Goal: Task Accomplishment & Management: Complete application form

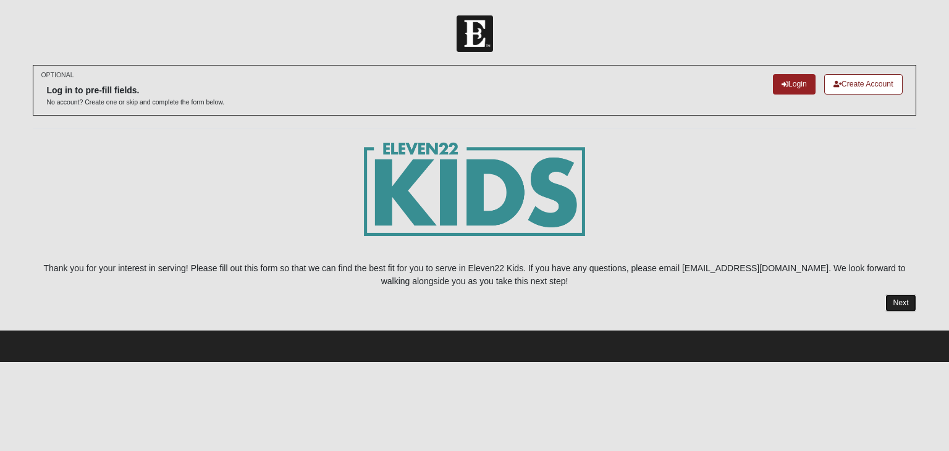
click at [901, 297] on link "Next" at bounding box center [900, 303] width 30 height 18
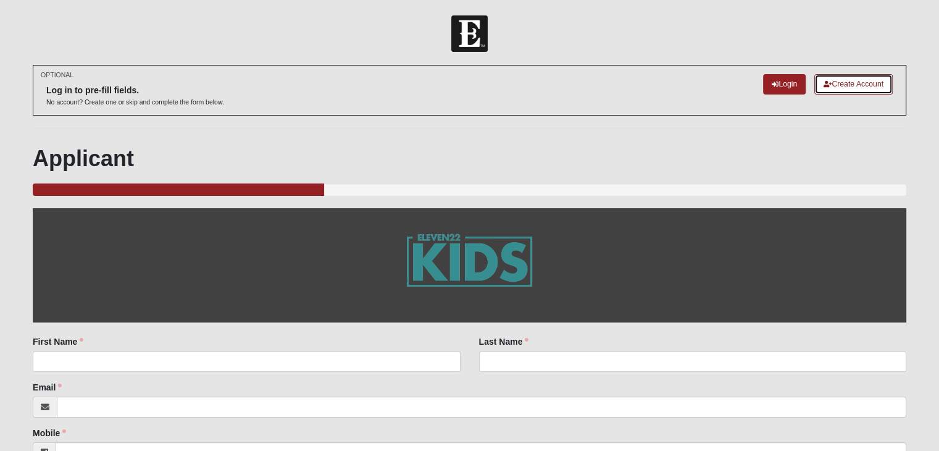
click at [852, 82] on link "Create Account" at bounding box center [854, 84] width 78 height 20
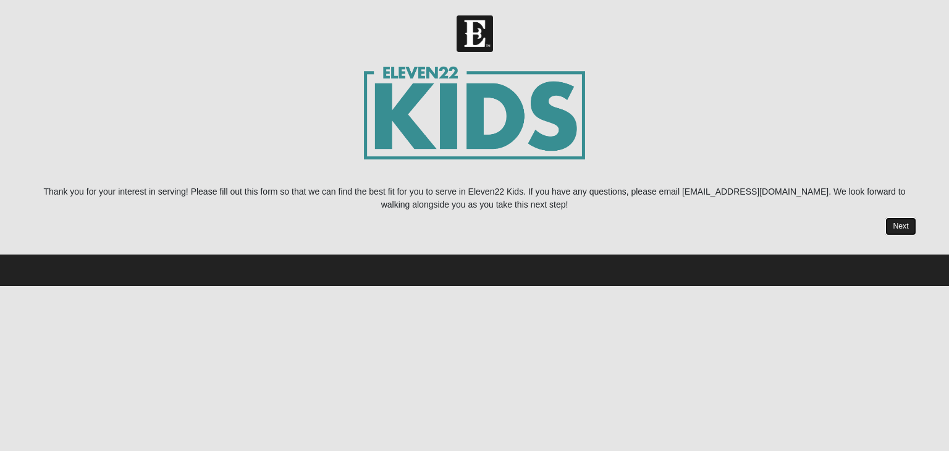
click at [892, 232] on link "Next" at bounding box center [900, 226] width 30 height 18
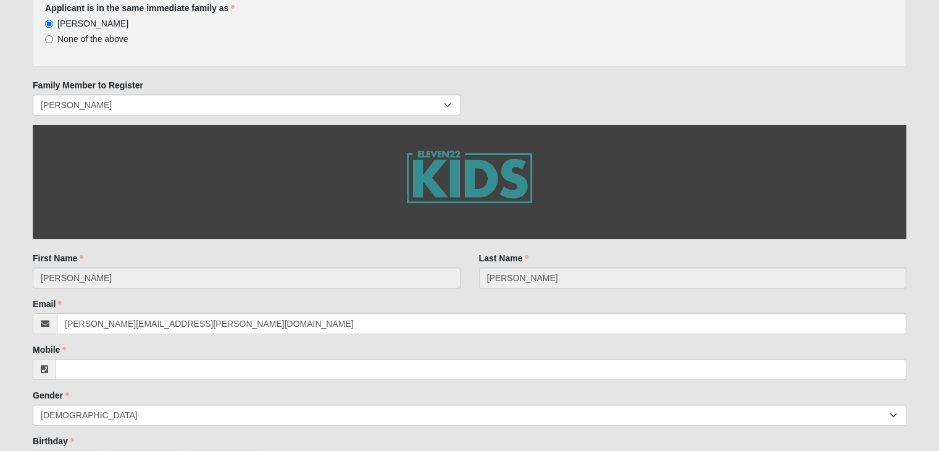
scroll to position [169, 0]
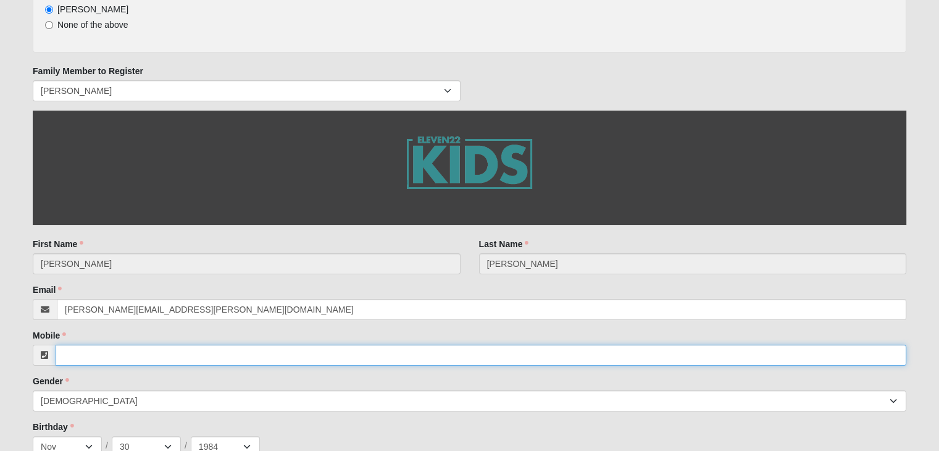
click at [90, 358] on input "Mobile" at bounding box center [481, 355] width 851 height 21
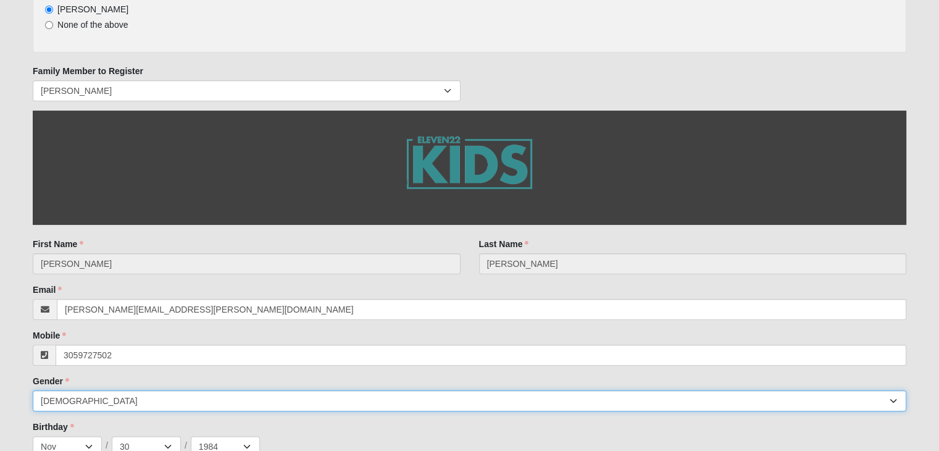
type input "(305) 972-7502"
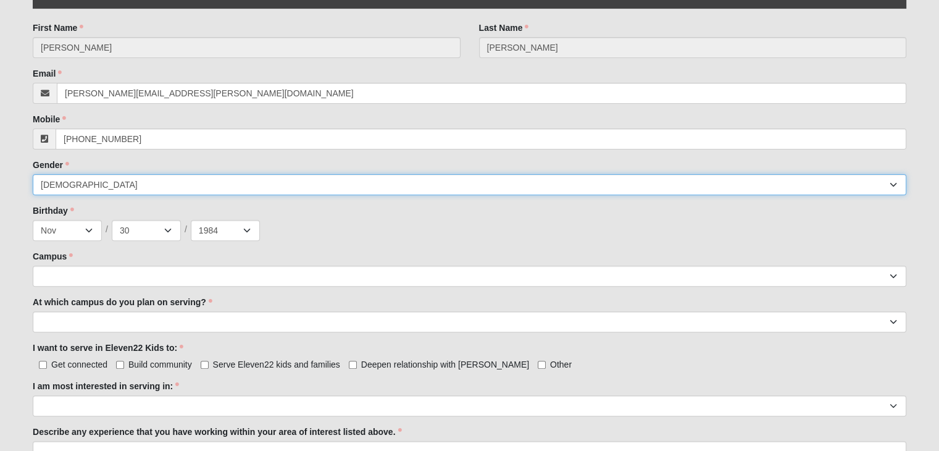
scroll to position [394, 0]
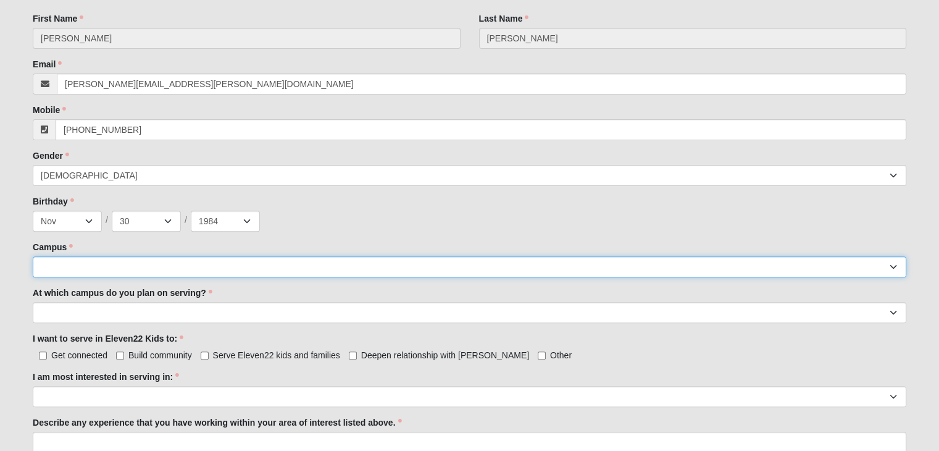
click at [894, 268] on select "Arlington Baymeadows Eleven22 Online Fleming Island Jesup Mandarin North Jax Or…" at bounding box center [470, 266] width 874 height 21
select select "13"
click at [33, 256] on select "Arlington Baymeadows Eleven22 Online Fleming Island Jesup Mandarin North Jax Or…" at bounding box center [470, 266] width 874 height 21
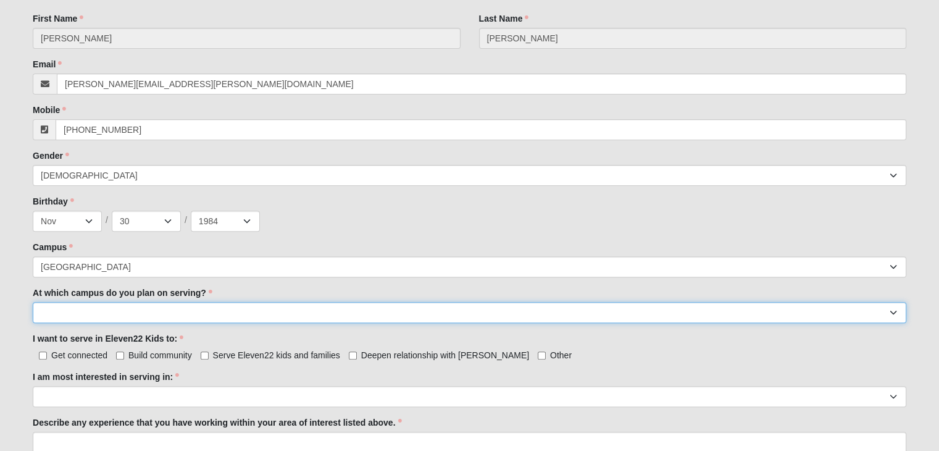
click at [124, 314] on select "Arlington Baymeadows Fleming Island Jesup Mandarin North Jax Orange Park Palatk…" at bounding box center [470, 312] width 874 height 21
select select "[GEOGRAPHIC_DATA]"
click at [33, 302] on select "Arlington Baymeadows Fleming Island Jesup Mandarin North Jax Orange Park Palatk…" at bounding box center [470, 312] width 874 height 21
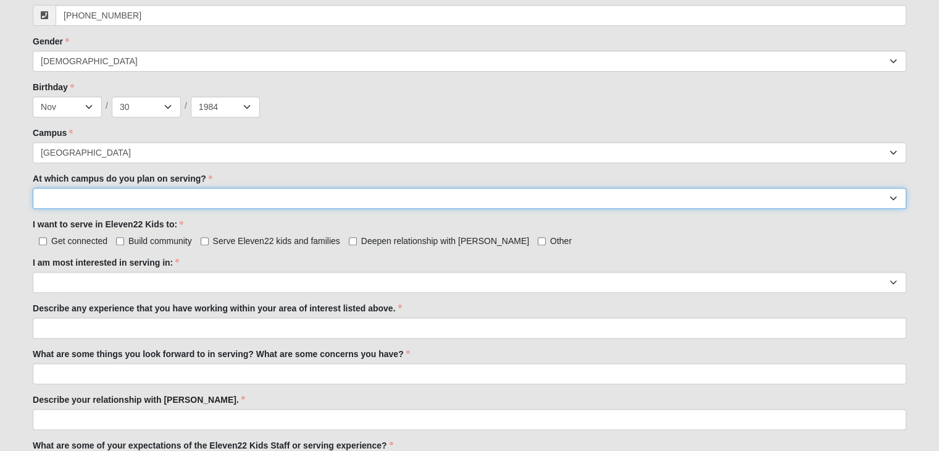
scroll to position [522, 0]
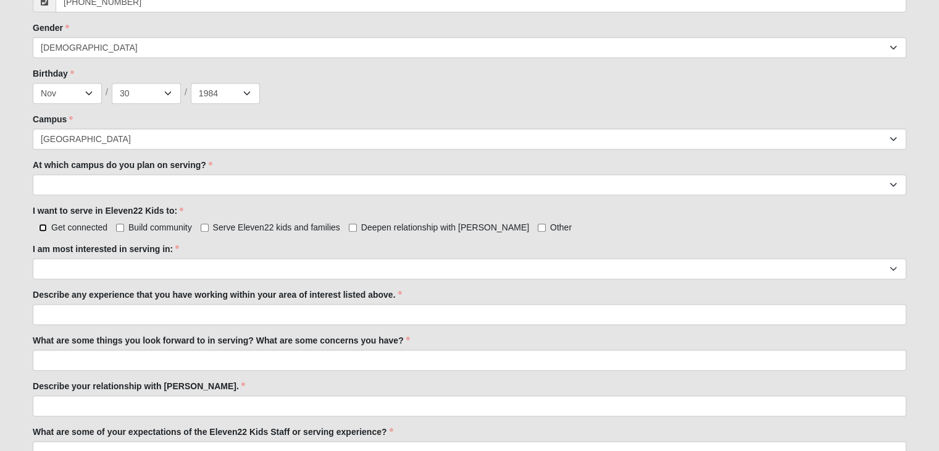
click at [47, 225] on input "Get connected" at bounding box center [43, 228] width 8 height 8
checkbox input "true"
click at [120, 227] on input "Build community" at bounding box center [120, 228] width 8 height 8
checkbox input "true"
click at [211, 225] on label "Serve Eleven22 kids and families" at bounding box center [271, 227] width 140 height 12
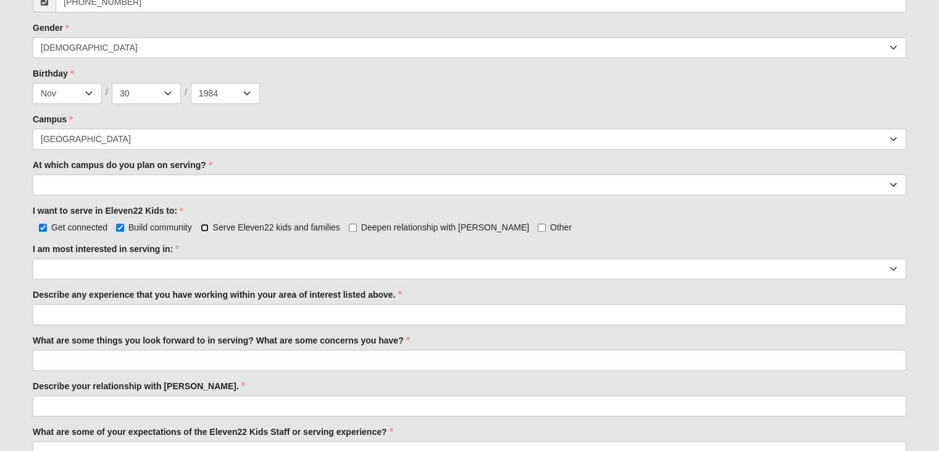
click at [209, 225] on input "Serve Eleven22 kids and families" at bounding box center [205, 228] width 8 height 8
checkbox input "true"
click at [356, 228] on input "Deepen relationship with [PERSON_NAME]" at bounding box center [353, 228] width 8 height 8
checkbox input "true"
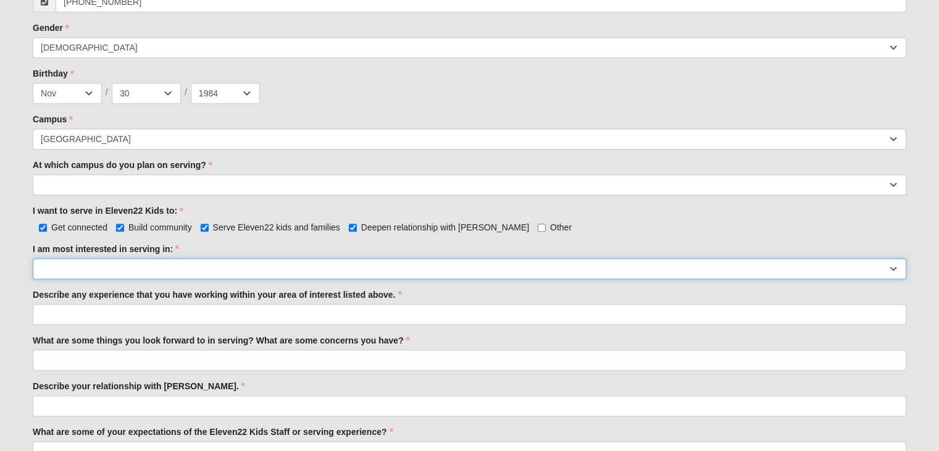
click at [83, 265] on select "Registration Tour Guide Preschool Disciple Group Leader Elementary Disciple Gro…" at bounding box center [470, 268] width 874 height 21
select select "Elementary Disciple Group Leader"
click at [33, 258] on select "Registration Tour Guide Preschool Disciple Group Leader Elementary Disciple Gro…" at bounding box center [470, 268] width 874 height 21
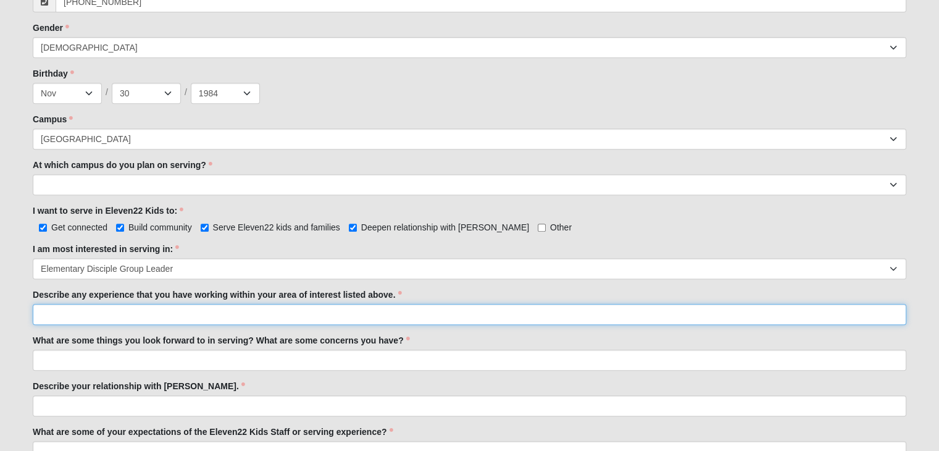
click at [115, 312] on input "Describe any experience that you have working within your area of interest list…" at bounding box center [470, 314] width 874 height 21
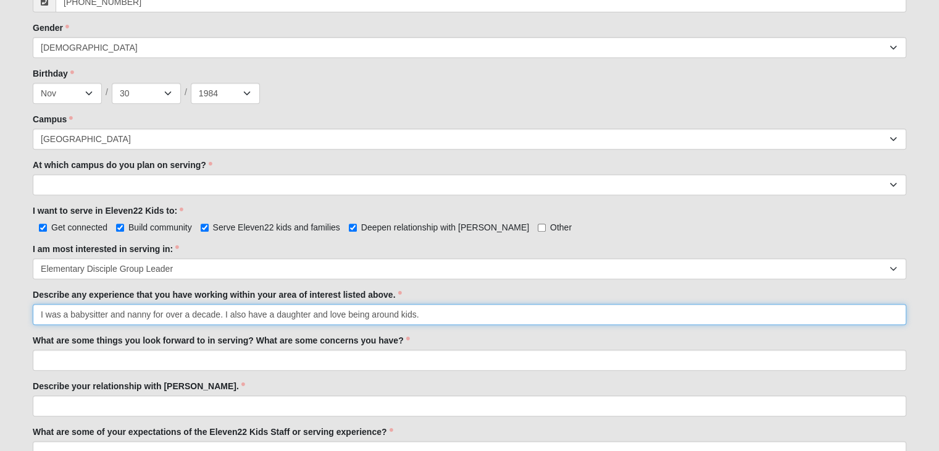
click at [326, 308] on input "I was a babysitter and nanny for over a decade. I also have a daughter and love…" at bounding box center [470, 314] width 874 height 21
type input "I was a babysitter and nanny for over a decade. I also have a daughter and I lo…"
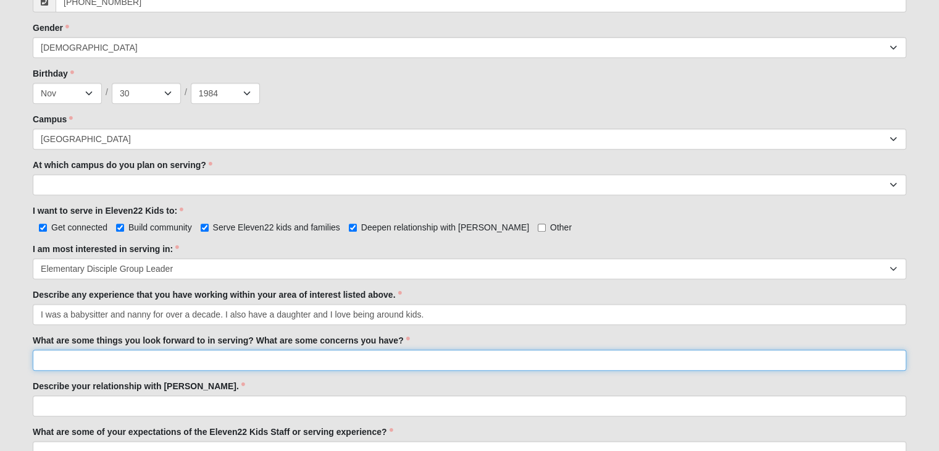
click at [127, 356] on input "What are some things you look forward to in serving? What are some concerns you…" at bounding box center [470, 360] width 874 height 21
click at [238, 357] on input "I am looking forward to growing spiritually and walk in faith with my daughter …" at bounding box center [470, 360] width 874 height 21
click at [404, 362] on input "I am looking forward to growing spiritually and walking in faith with my daught…" at bounding box center [470, 360] width 874 height 21
click at [199, 364] on input "I am looking forward to growing spiritually and walking in faith with my daught…" at bounding box center [470, 360] width 874 height 21
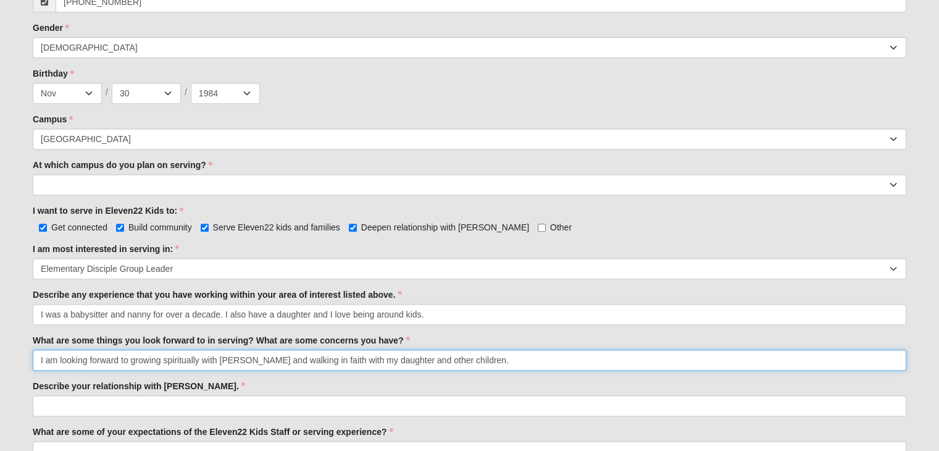
click at [477, 356] on input "I am looking forward to growing spiritually with Jesus and walking in faith wit…" at bounding box center [470, 360] width 874 height 21
type input "I am looking forward to growing spiritually with Jesus and walking in faith wit…"
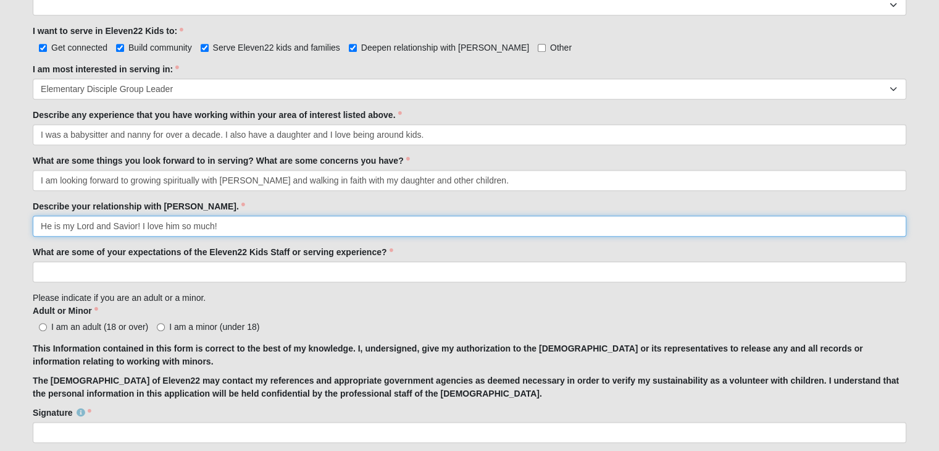
scroll to position [720, 0]
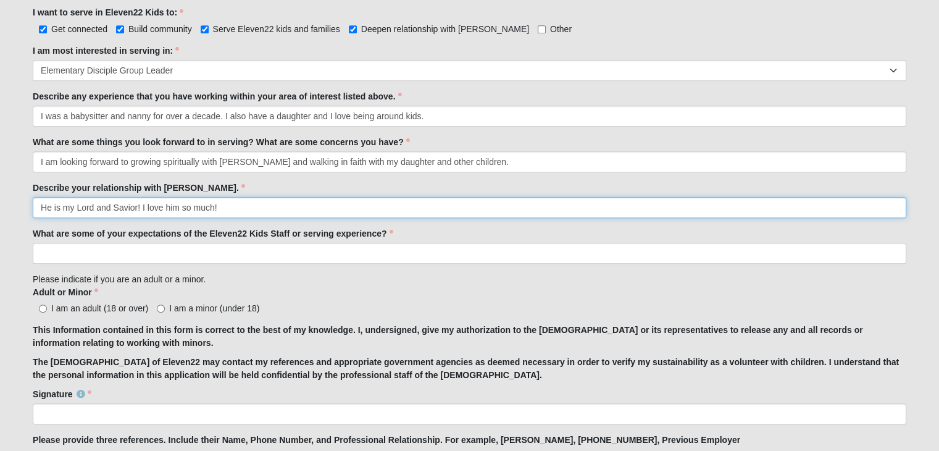
type input "He is my Lord and Savior! I love him so much!"
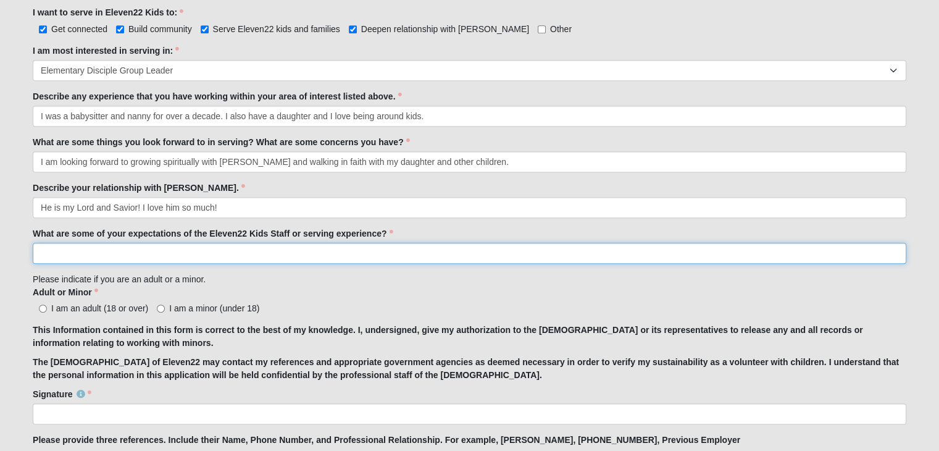
click at [83, 243] on input "What are some of your expectations of the Eleven22 Kids Staff or serving experi…" at bounding box center [470, 253] width 874 height 21
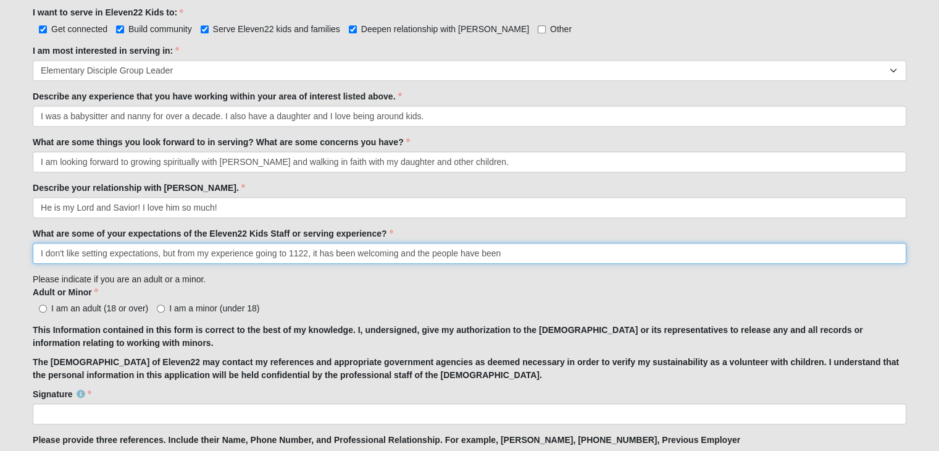
click at [352, 253] on input "I don't like setting expectations, but from my experience going to 1122, it has…" at bounding box center [470, 253] width 874 height 21
drag, startPoint x: 511, startPoint y: 251, endPoint x: 313, endPoint y: 253, distance: 197.6
click at [313, 253] on input "I don't like setting expectations, but from my experience going to 1122, it has…" at bounding box center [470, 253] width 874 height 21
click at [393, 250] on input "I don't like setting expectations, but from my experience going to 1122, the pe…" at bounding box center [470, 253] width 874 height 21
click at [491, 248] on input "I don't like setting expectations, but from my experience going to 1122, the pe…" at bounding box center [470, 253] width 874 height 21
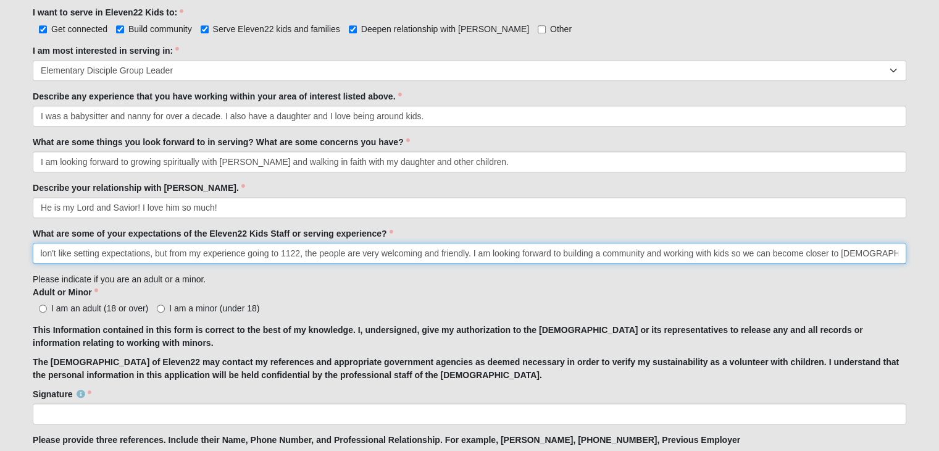
scroll to position [0, 10]
drag, startPoint x: 471, startPoint y: 258, endPoint x: 294, endPoint y: 277, distance: 177.7
click at [467, 253] on input "I don't like setting expectations, but from my experience going to 1122, the pe…" at bounding box center [470, 253] width 874 height 21
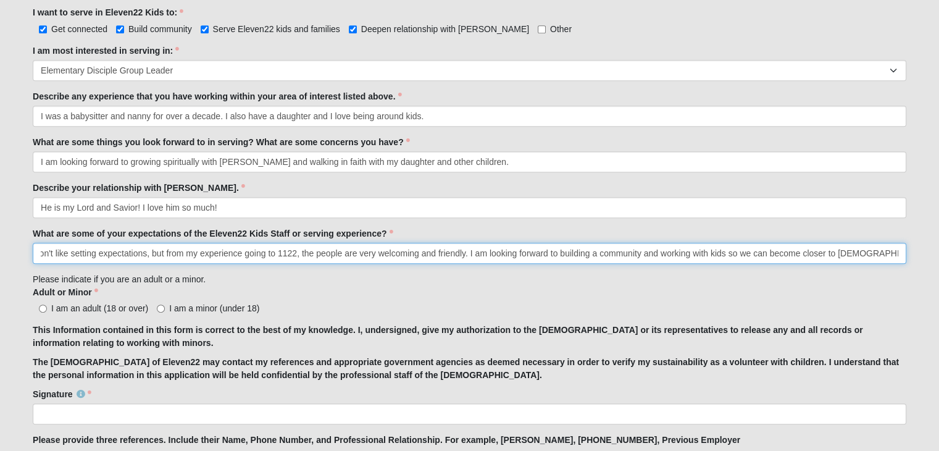
drag, startPoint x: 469, startPoint y: 248, endPoint x: 907, endPoint y: 240, distance: 437.9
type input "I don't like setting expectations, but from my experience going to 1122, the pe…"
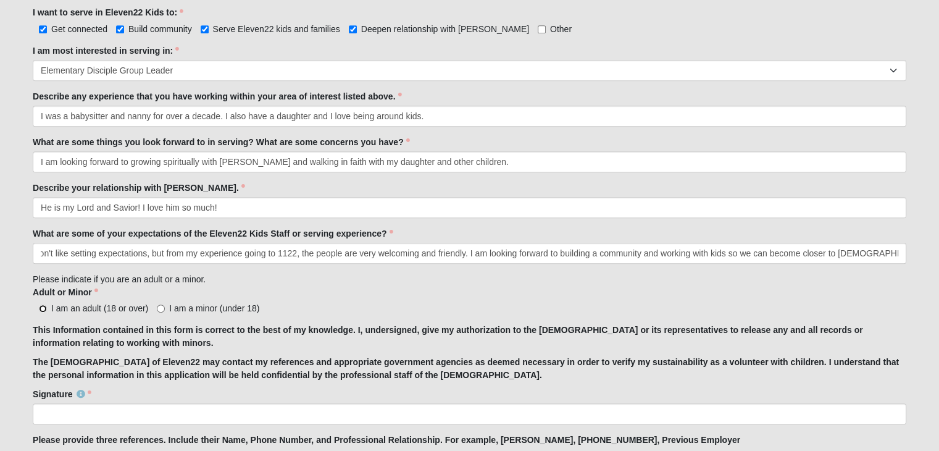
scroll to position [0, 0]
click at [42, 307] on input "I am an adult (18 or over)" at bounding box center [43, 308] width 8 height 8
radio input "true"
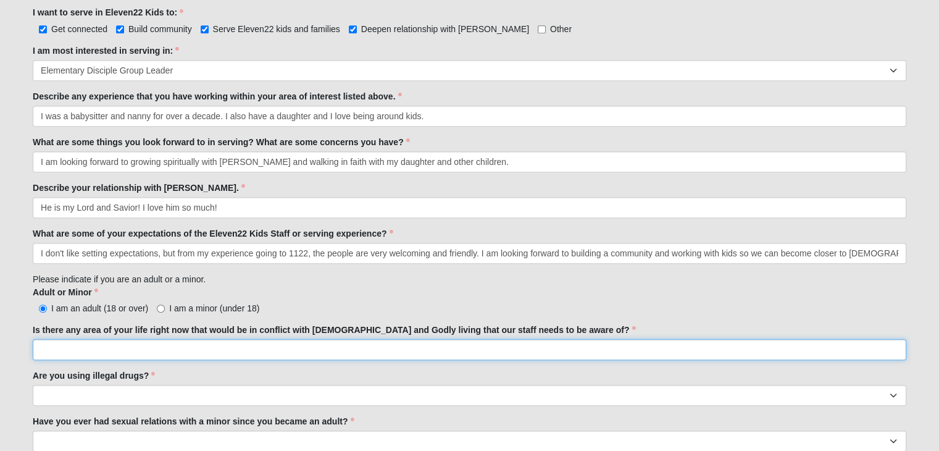
click at [103, 351] on input "Is there any area of your life right now that would be in conflict with biblica…" at bounding box center [470, 349] width 874 height 21
type input "No"
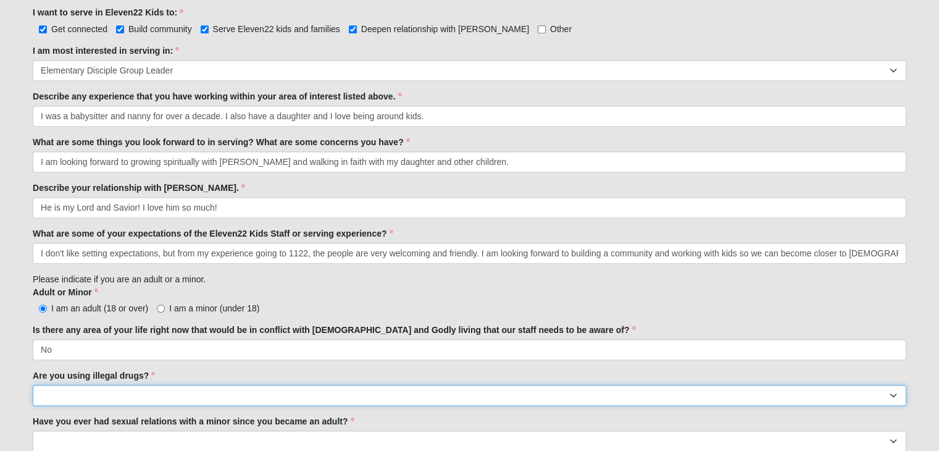
click at [897, 391] on select "Yes No" at bounding box center [470, 395] width 874 height 21
select select "No"
click at [33, 385] on select "Yes No" at bounding box center [470, 395] width 874 height 21
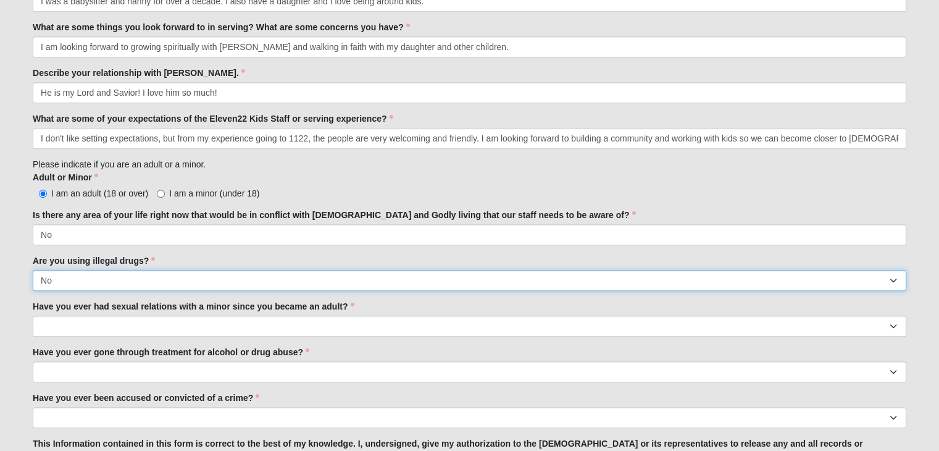
scroll to position [855, 0]
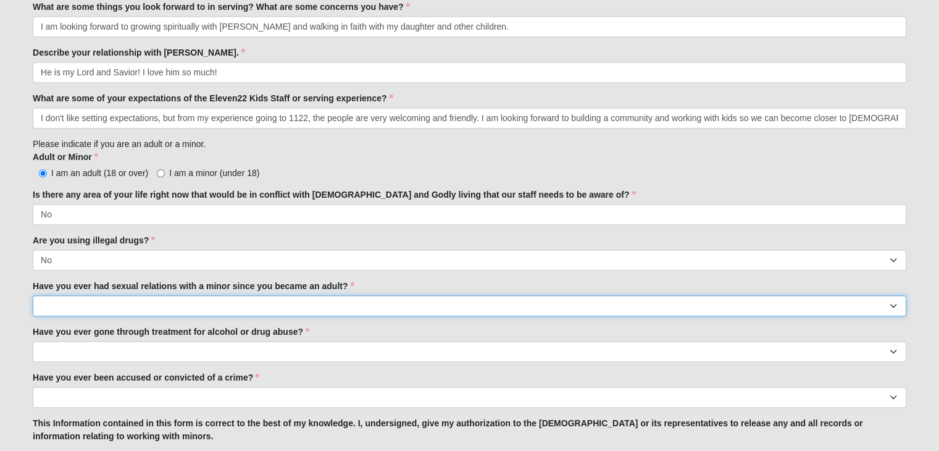
click at [894, 306] on select "Yes No" at bounding box center [470, 305] width 874 height 21
select select "No"
click at [33, 295] on select "Yes No" at bounding box center [470, 305] width 874 height 21
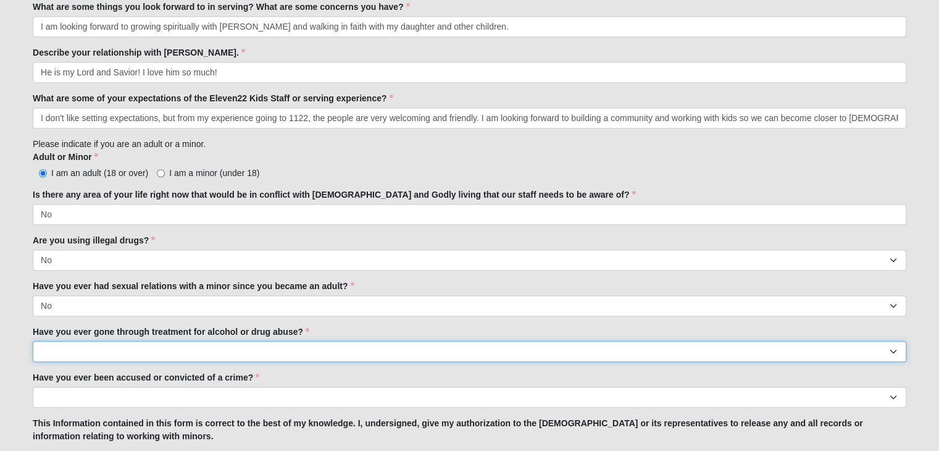
click at [895, 352] on select "Yes No" at bounding box center [470, 351] width 874 height 21
select select "No"
click at [33, 341] on select "Yes No" at bounding box center [470, 351] width 874 height 21
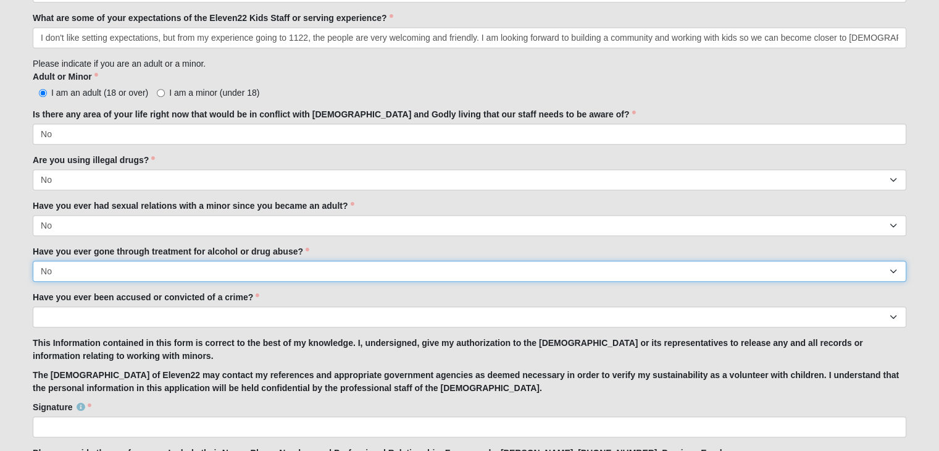
scroll to position [945, 0]
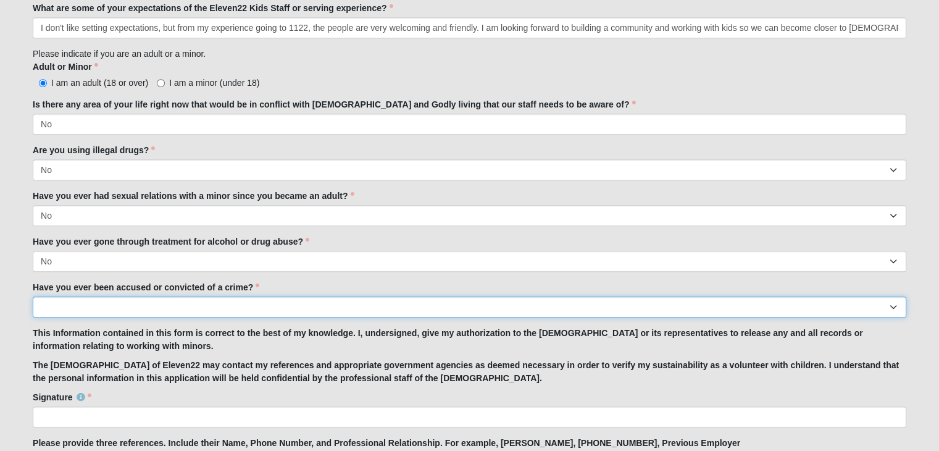
click at [894, 301] on select "Yes No" at bounding box center [470, 306] width 874 height 21
select select "No"
click at [33, 296] on select "Yes No" at bounding box center [470, 306] width 874 height 21
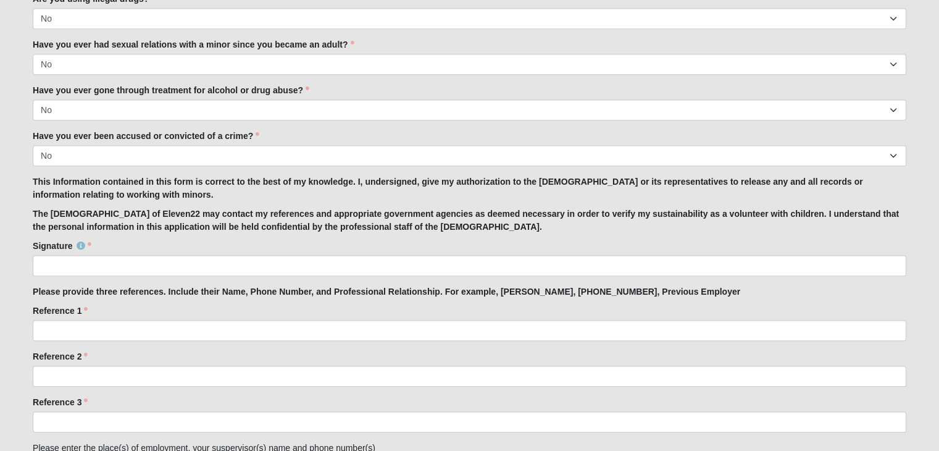
scroll to position [1102, 0]
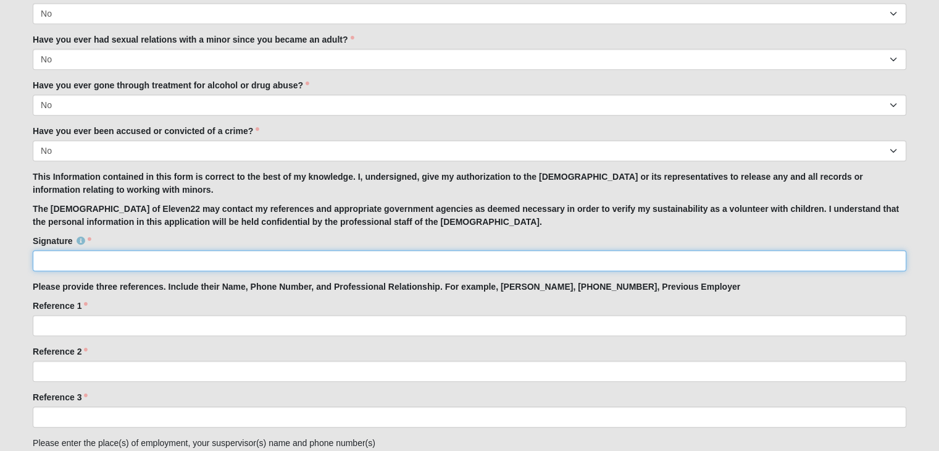
click at [45, 258] on input "Signature" at bounding box center [470, 260] width 874 height 21
type input "Ashley Haeberle"
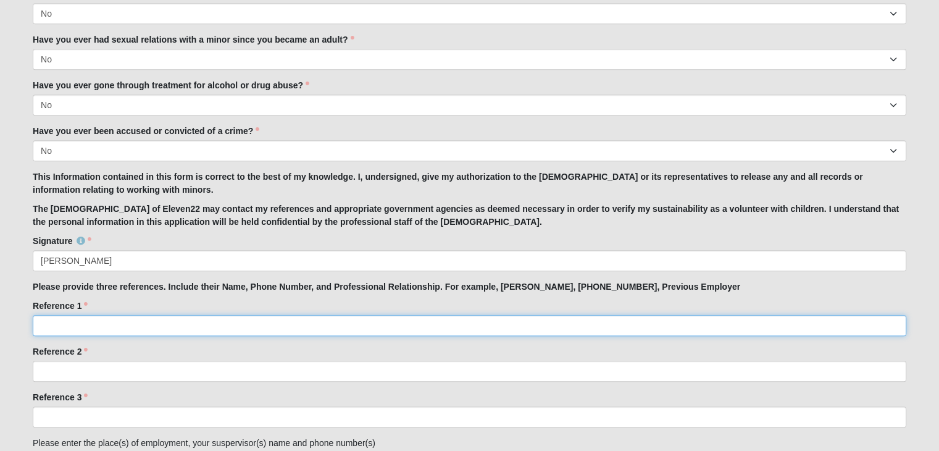
click at [75, 317] on input "Reference 1" at bounding box center [470, 325] width 874 height 21
click at [90, 323] on input "Raquel Zossman" at bounding box center [470, 325] width 874 height 21
click at [128, 325] on input "Raquel Zosman" at bounding box center [470, 325] width 874 height 21
drag, startPoint x: 173, startPoint y: 325, endPoint x: 40, endPoint y: 322, distance: 133.4
click at [40, 322] on input "Raquel Zosman, 305-305-2174" at bounding box center [470, 325] width 874 height 21
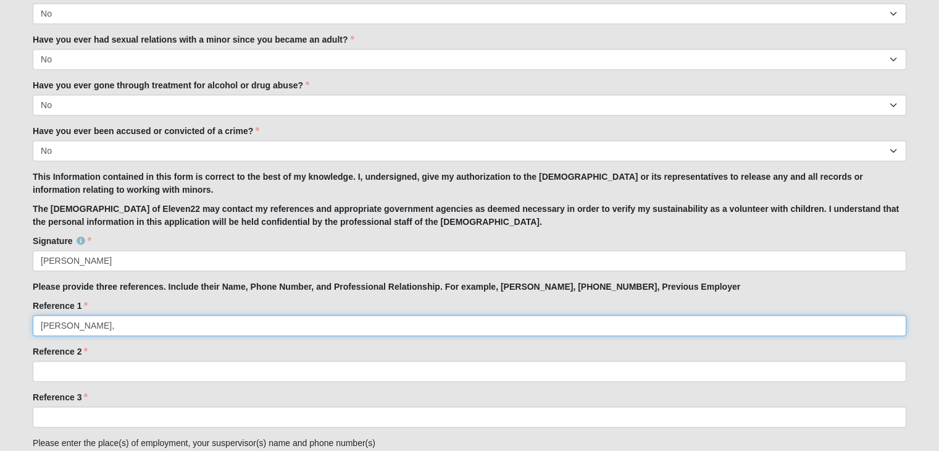
type input "Cody Malosiescki,"
drag, startPoint x: 124, startPoint y: 326, endPoint x: 17, endPoint y: 325, distance: 106.8
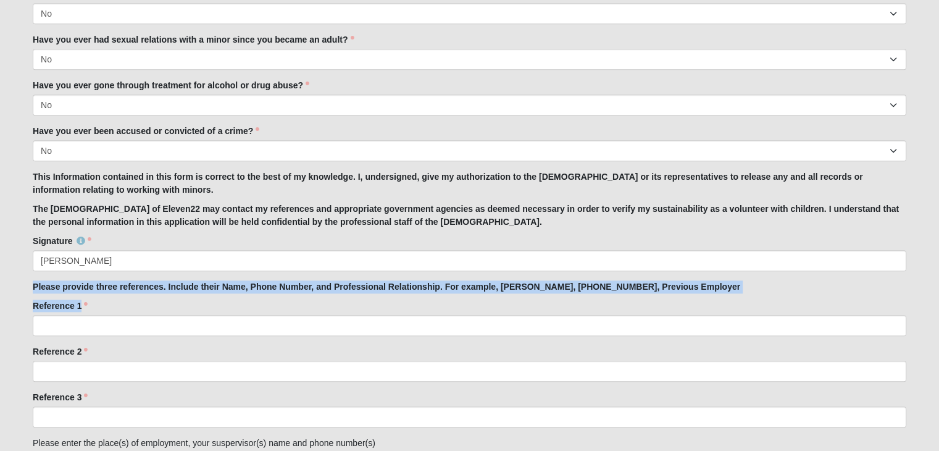
drag, startPoint x: 35, startPoint y: 285, endPoint x: 437, endPoint y: 296, distance: 402.2
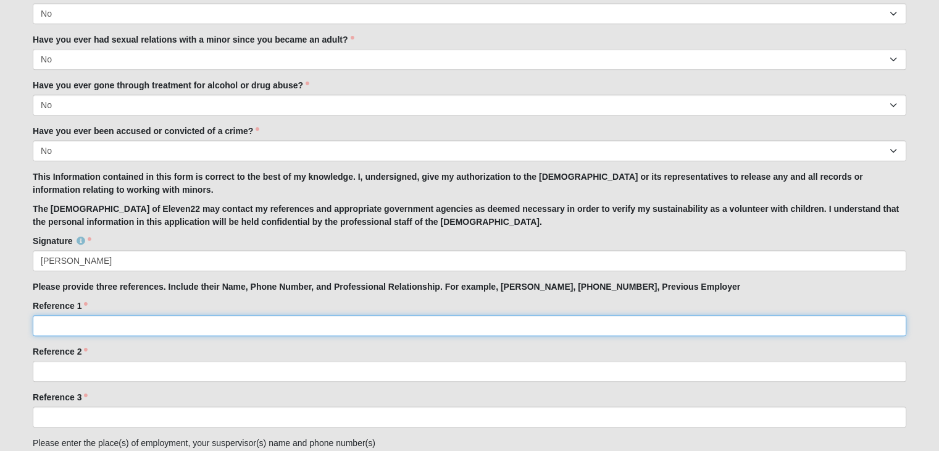
click at [65, 327] on input "Reference 1" at bounding box center [470, 325] width 874 height 21
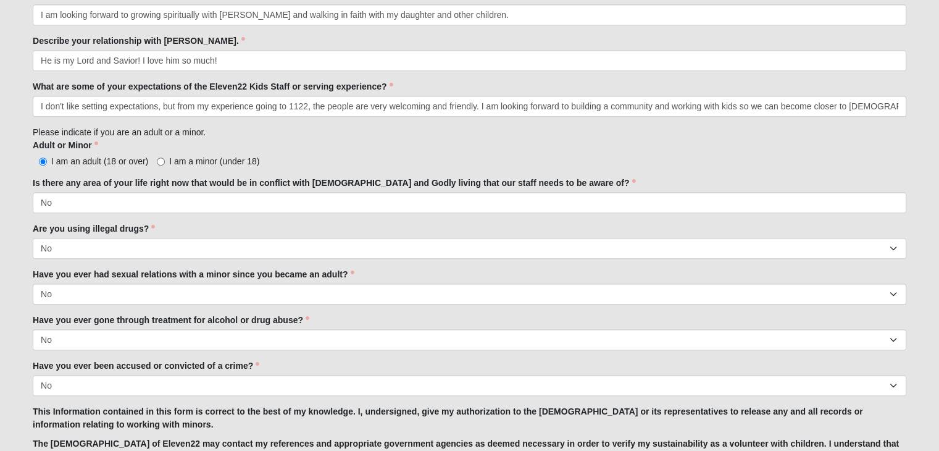
scroll to position [669, 0]
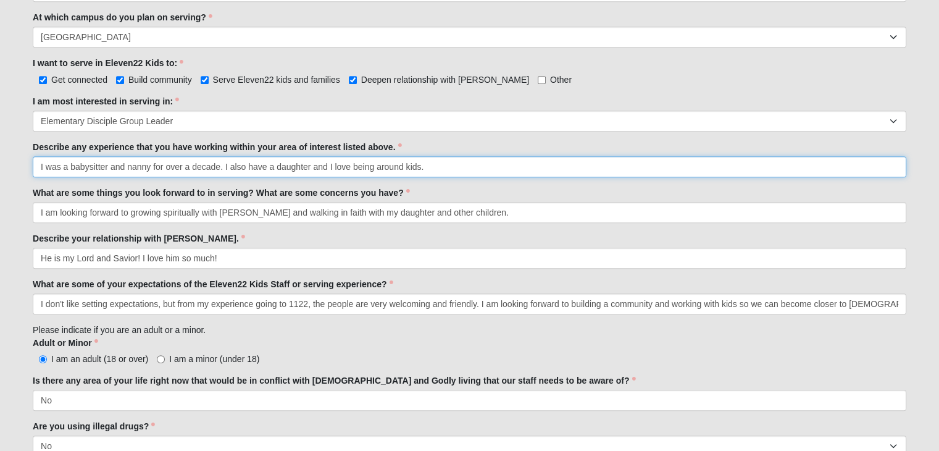
drag, startPoint x: 430, startPoint y: 164, endPoint x: 41, endPoint y: 144, distance: 389.6
click at [41, 144] on div "Describe any experience that you have working within your area of interest list…" at bounding box center [470, 159] width 874 height 36
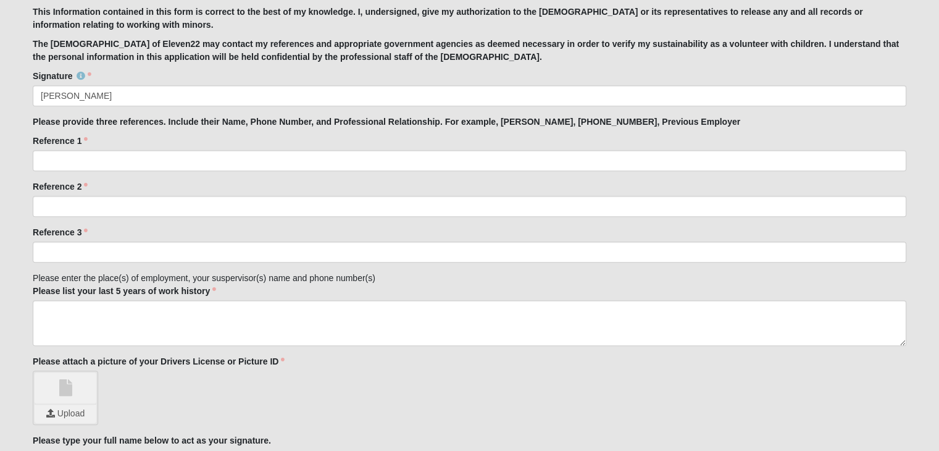
scroll to position [1251, 0]
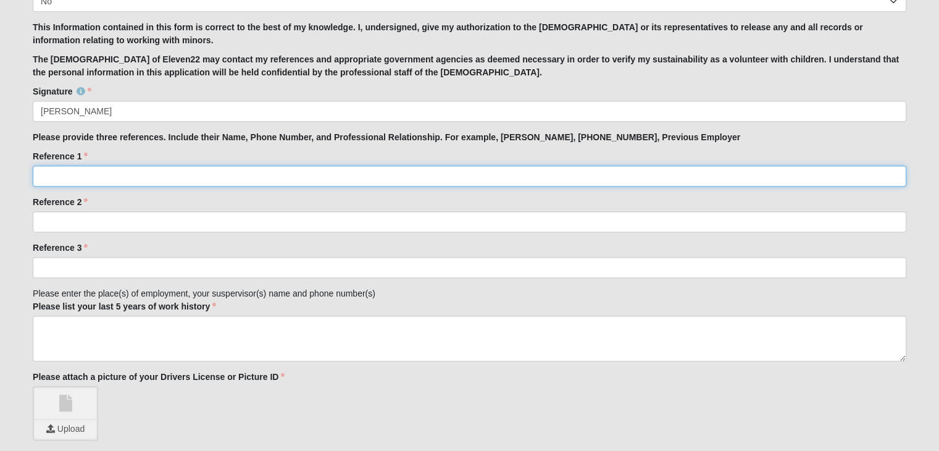
click at [36, 173] on input "Reference 1" at bounding box center [470, 176] width 874 height 21
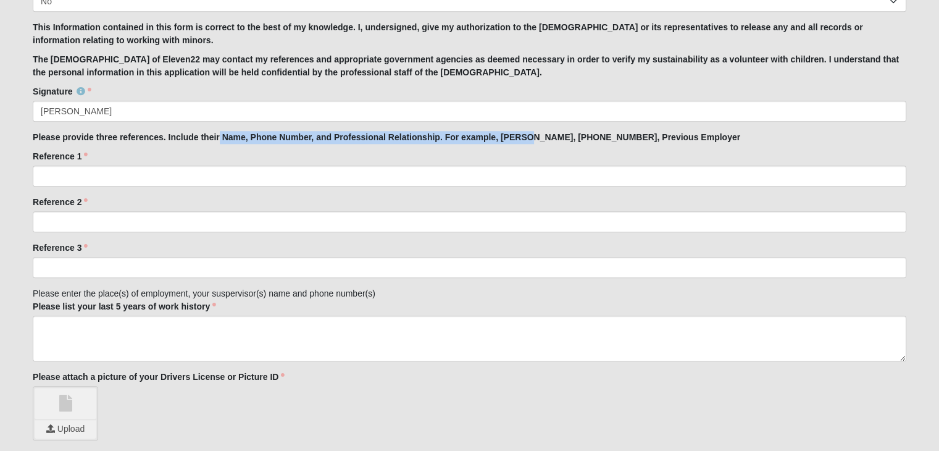
drag, startPoint x: 219, startPoint y: 141, endPoint x: 531, endPoint y: 139, distance: 312.5
click at [531, 139] on strong "Please provide three references. Include their Name, Phone Number, and Professi…" at bounding box center [387, 137] width 708 height 10
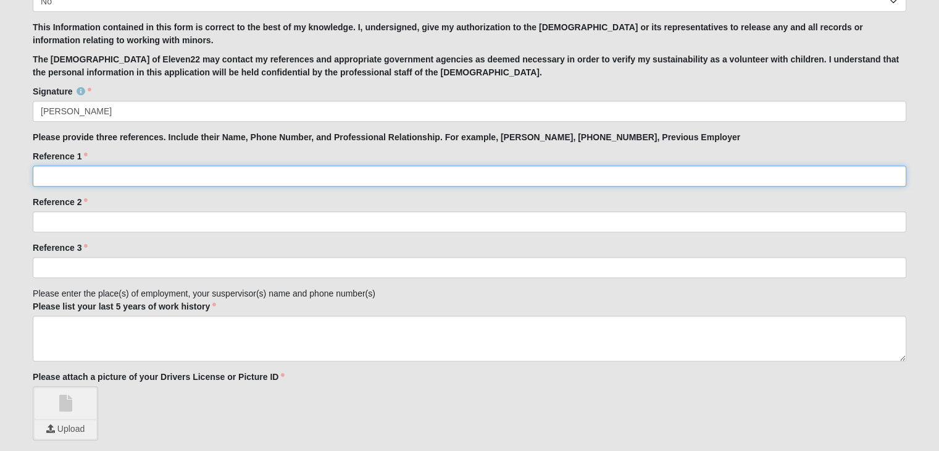
click at [79, 177] on input "Reference 1" at bounding box center [470, 176] width 874 height 21
